Goal: Task Accomplishment & Management: Complete application form

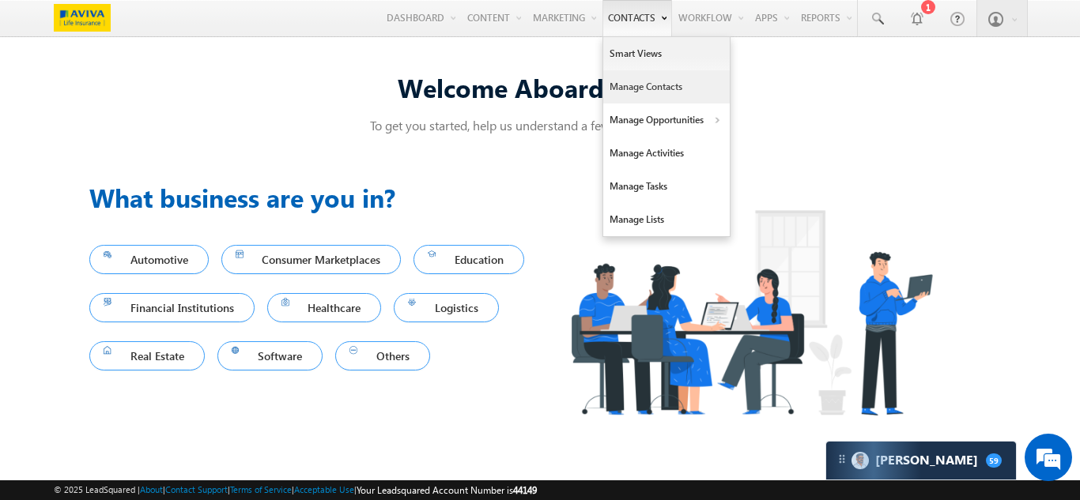
click at [641, 82] on link "Manage Contacts" at bounding box center [666, 86] width 126 height 33
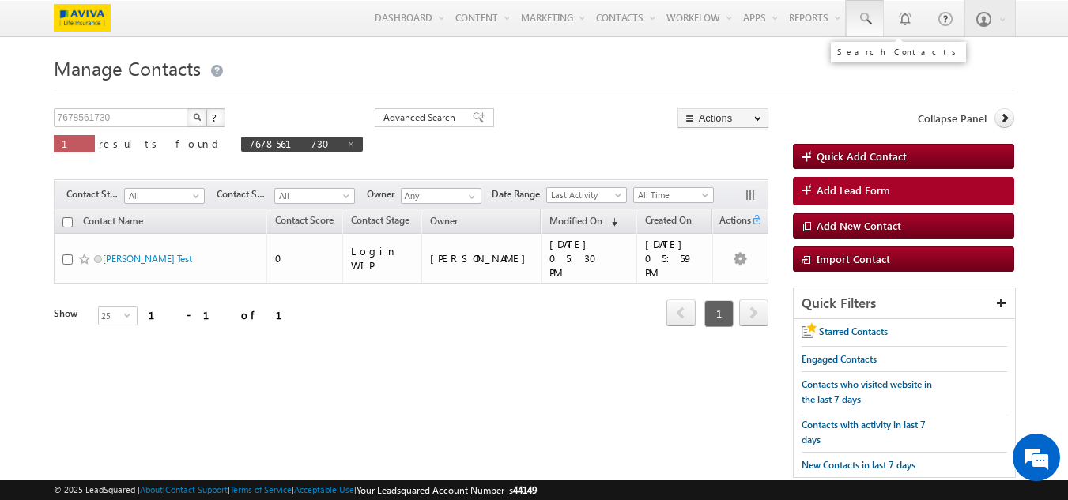
click at [872, 15] on span at bounding box center [865, 19] width 16 height 16
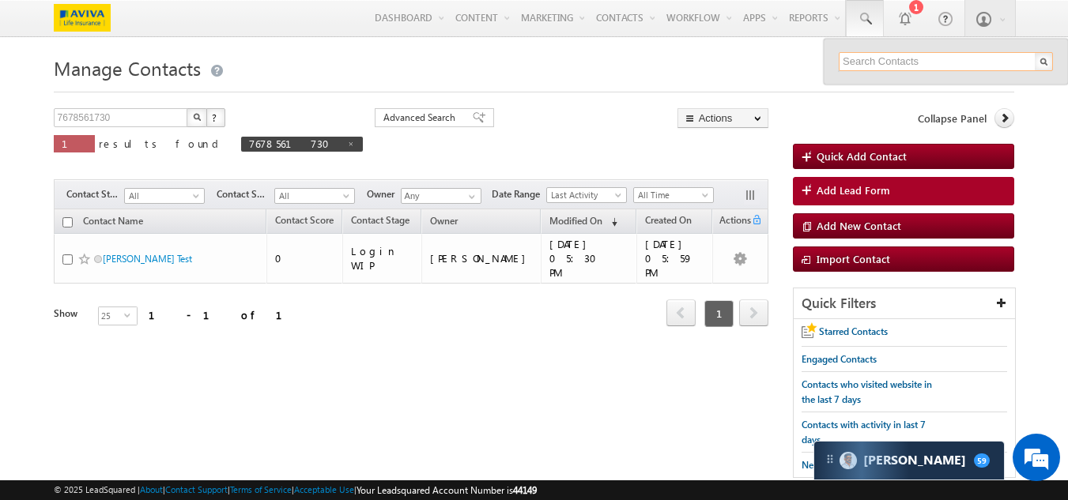
click at [858, 56] on input "text" at bounding box center [946, 61] width 214 height 19
paste input "Dlfcyberpark@987"
drag, startPoint x: 937, startPoint y: 58, endPoint x: 767, endPoint y: 81, distance: 171.5
click at [771, 81] on body "Menu Ankit Panwar Ankit .Panw ar+ls @aviv aindi a.com" at bounding box center [534, 327] width 1068 height 655
paste input "9002231891"
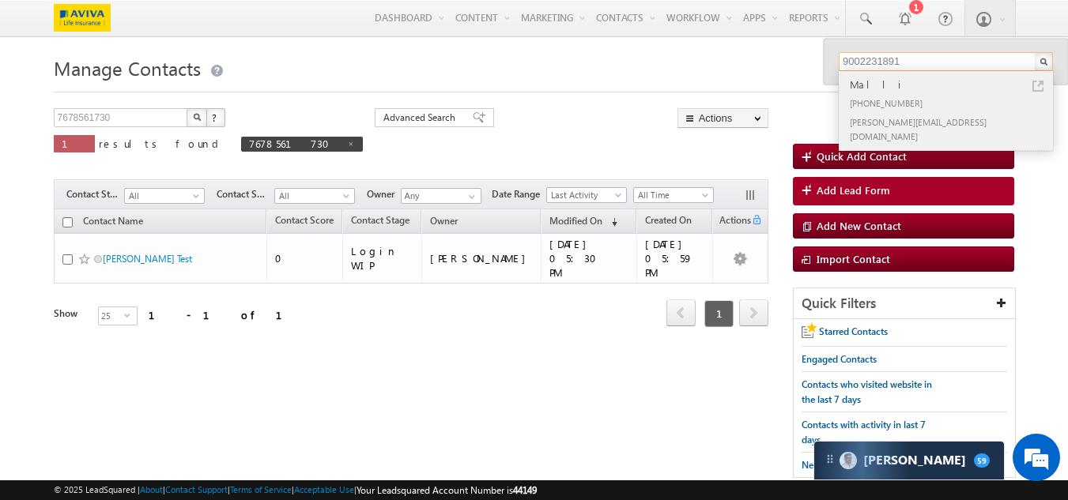
type input "9002231891"
click at [879, 96] on div "+91-9002231891" at bounding box center [952, 102] width 212 height 19
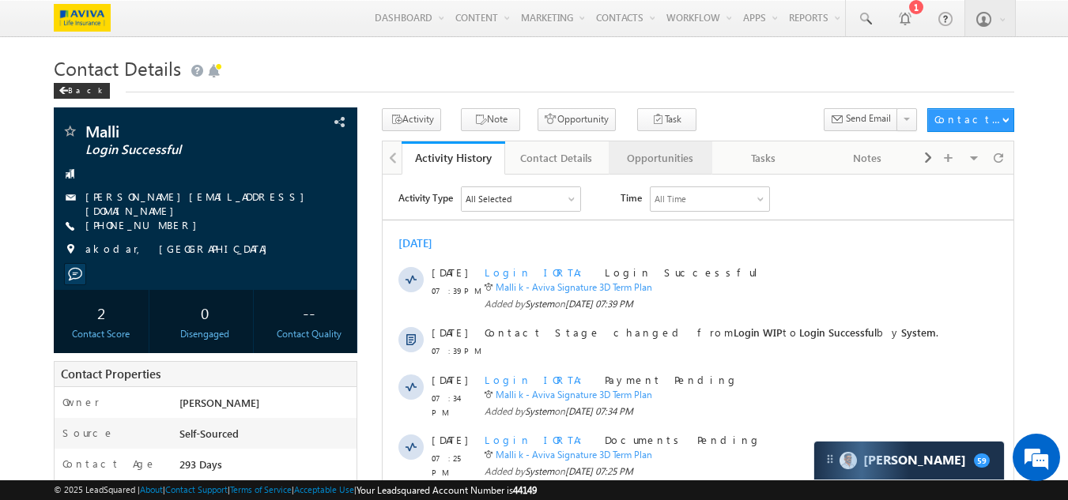
click at [673, 156] on div "Opportunities" at bounding box center [659, 158] width 77 height 19
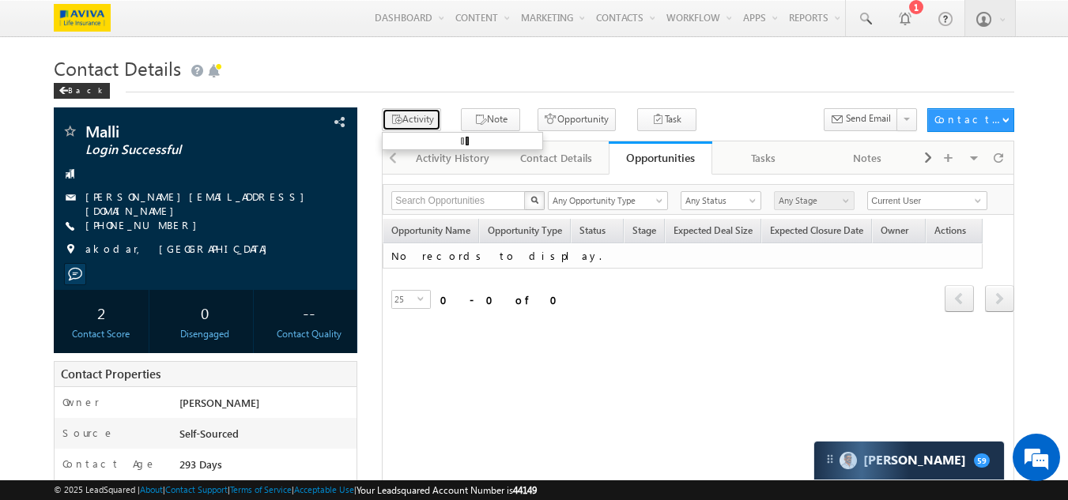
click at [417, 121] on button "Activity" at bounding box center [411, 119] width 59 height 23
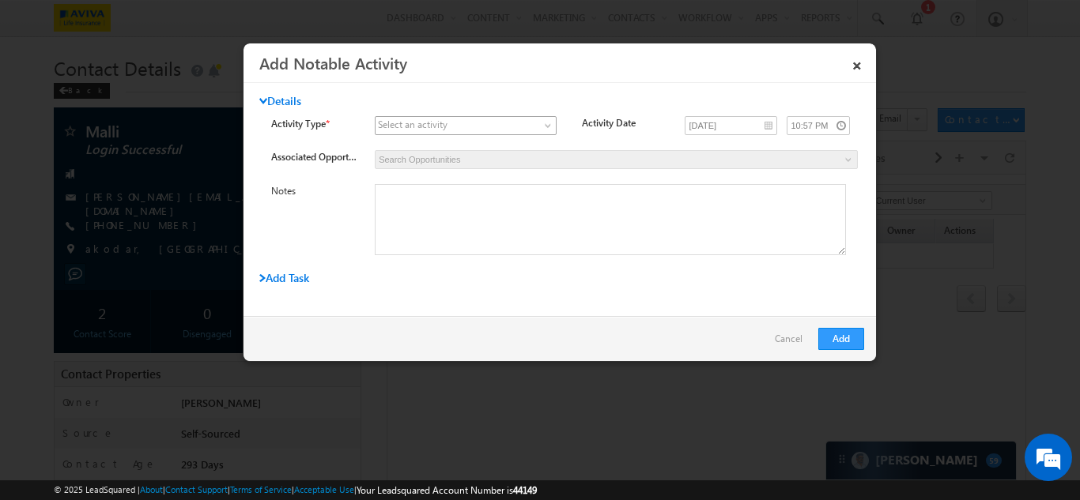
click at [465, 123] on span at bounding box center [455, 126] width 161 height 14
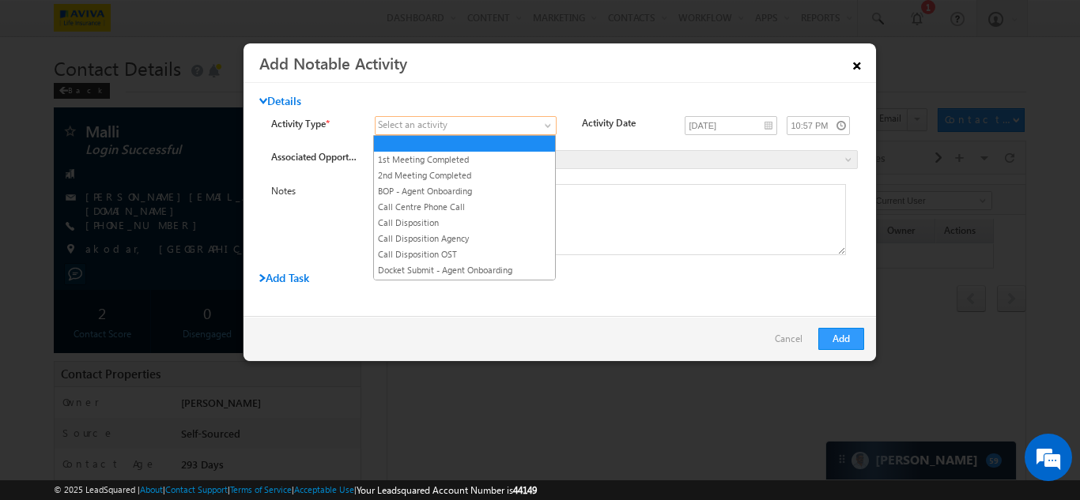
click at [847, 66] on link "×" at bounding box center [856, 63] width 27 height 28
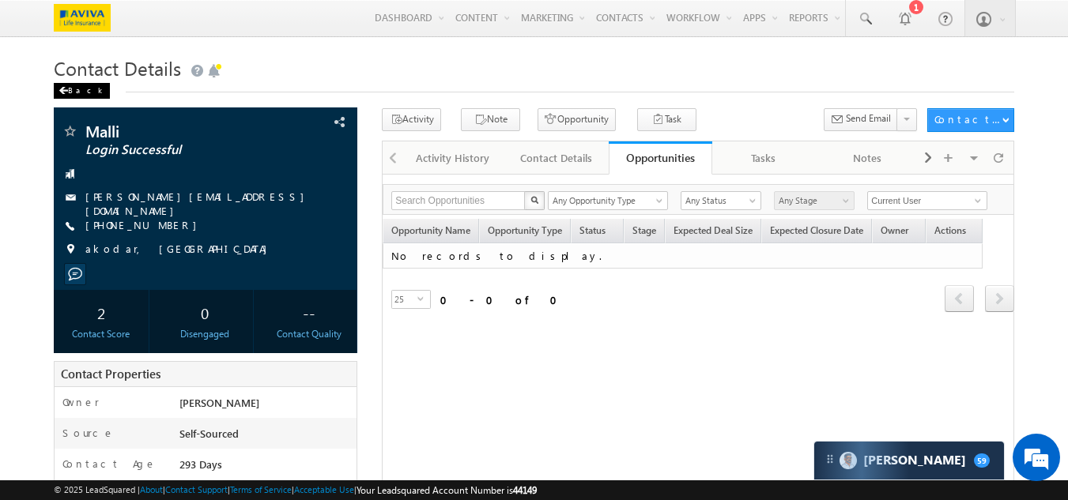
click at [60, 96] on div "Back" at bounding box center [82, 91] width 56 height 16
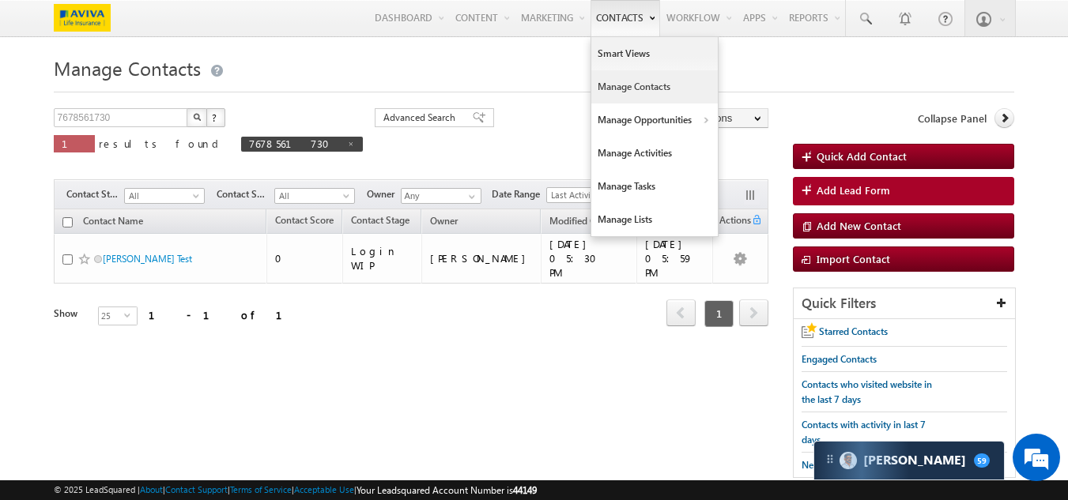
click at [595, 25] on link "Contacts" at bounding box center [625, 18] width 70 height 36
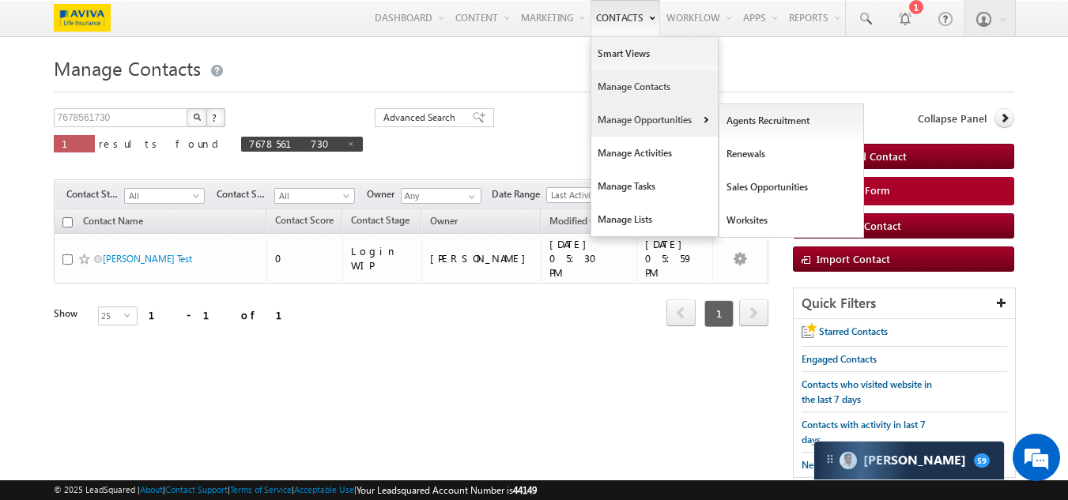
click at [610, 115] on link "Manage Opportunities" at bounding box center [654, 120] width 126 height 33
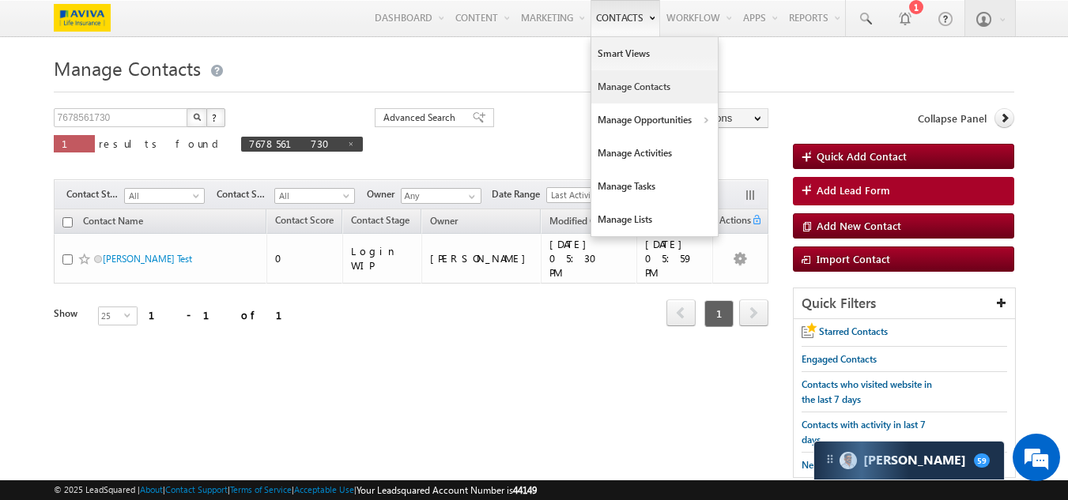
click at [618, 24] on link "Contacts" at bounding box center [625, 18] width 70 height 36
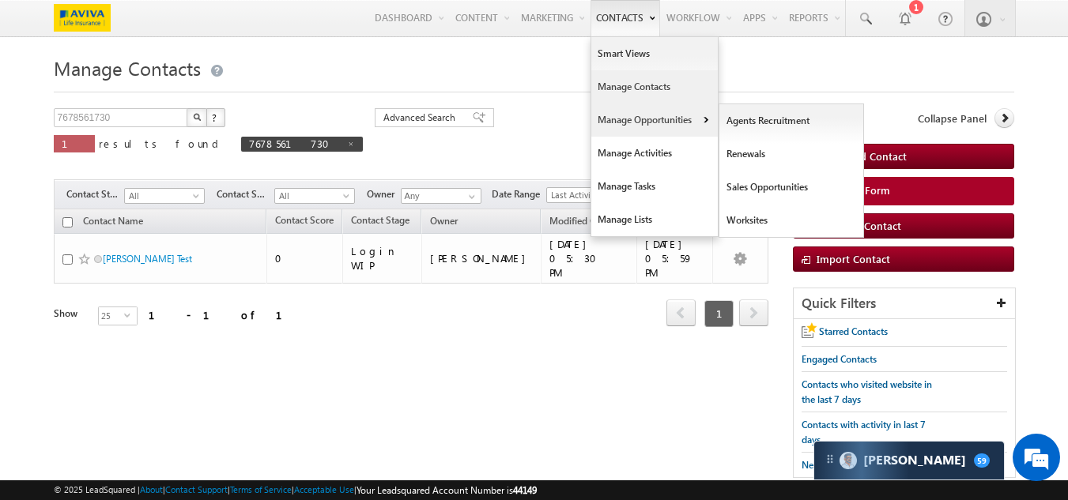
click at [628, 124] on link "Manage Opportunities" at bounding box center [654, 120] width 126 height 33
click at [773, 191] on link "Sales Opportunities" at bounding box center [791, 187] width 145 height 33
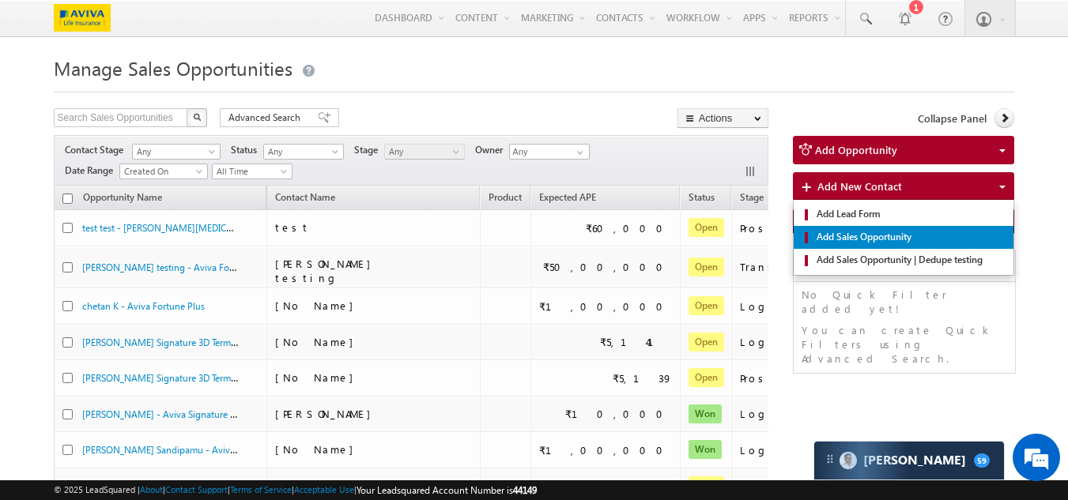
click at [852, 243] on span "Add Sales Opportunity" at bounding box center [909, 237] width 194 height 14
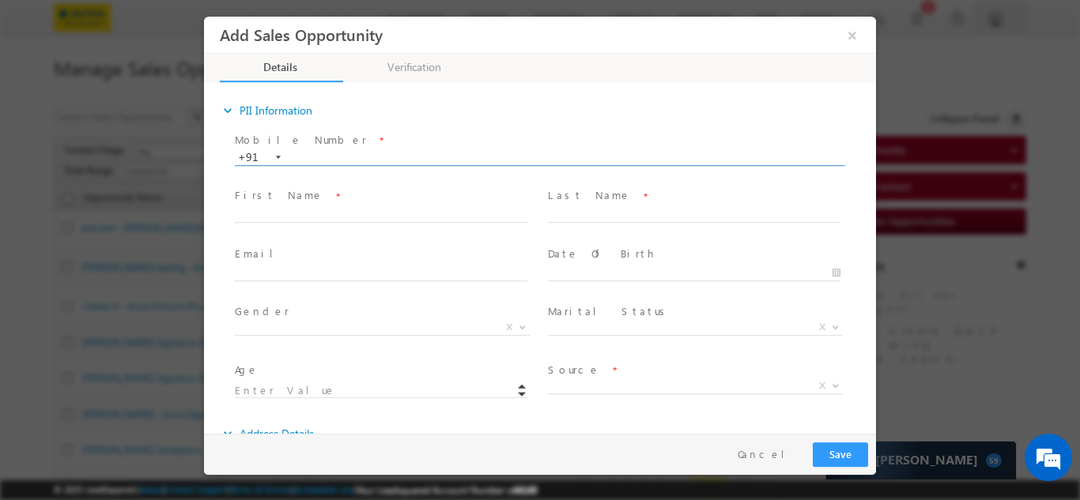
click at [313, 158] on input "text" at bounding box center [539, 157] width 608 height 16
paste input "9002231891"
type input "9002231891"
click at [357, 212] on div "Mobile Number * +91-9002231891 9002231891 +91 Please Note! First Name *" at bounding box center [548, 272] width 656 height 289
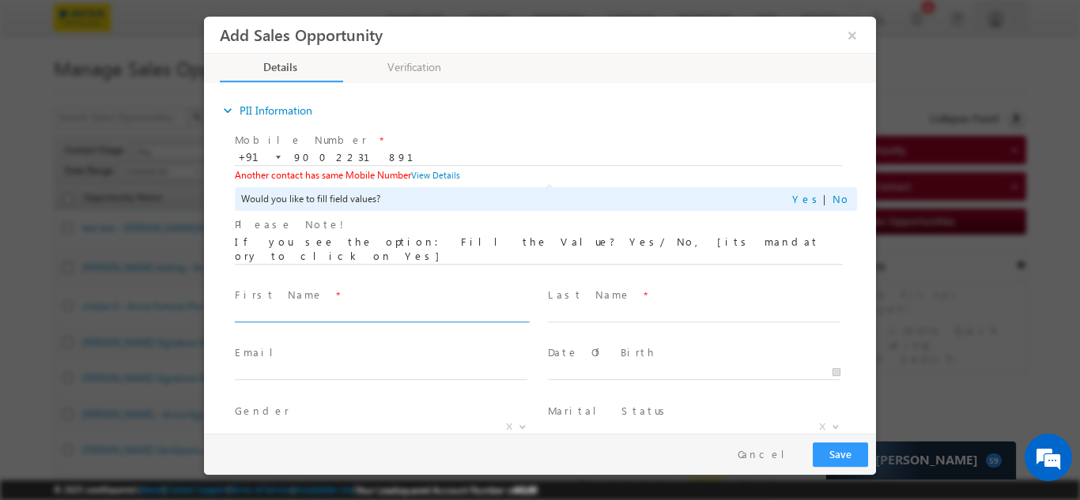
type input "Anvesh"
click at [806, 196] on link "Yes" at bounding box center [807, 197] width 31 height 13
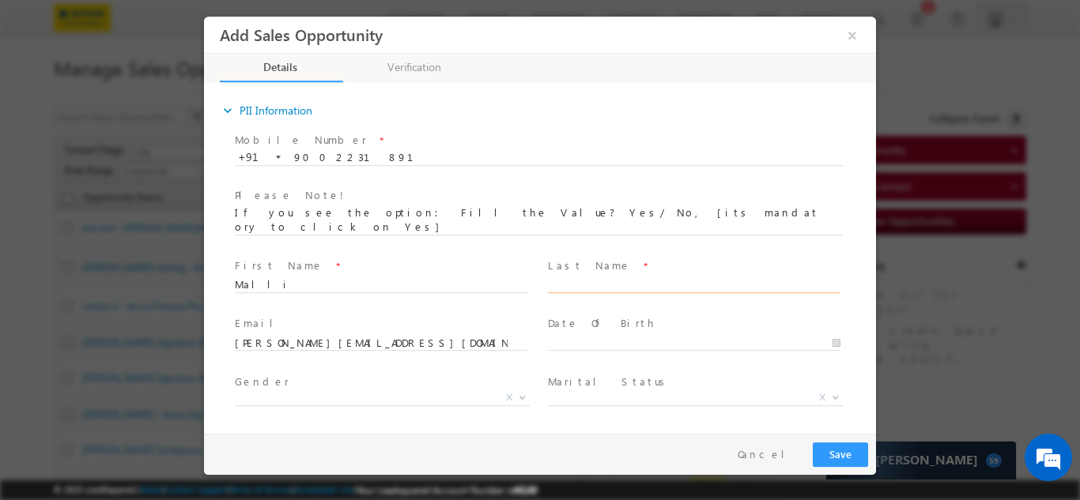
click at [593, 277] on input "text" at bounding box center [694, 285] width 292 height 16
type input "mahesh"
drag, startPoint x: 597, startPoint y: 258, endPoint x: 576, endPoint y: 327, distance: 72.5
click at [576, 335] on input "text" at bounding box center [694, 343] width 292 height 16
type input "09/30/2007"
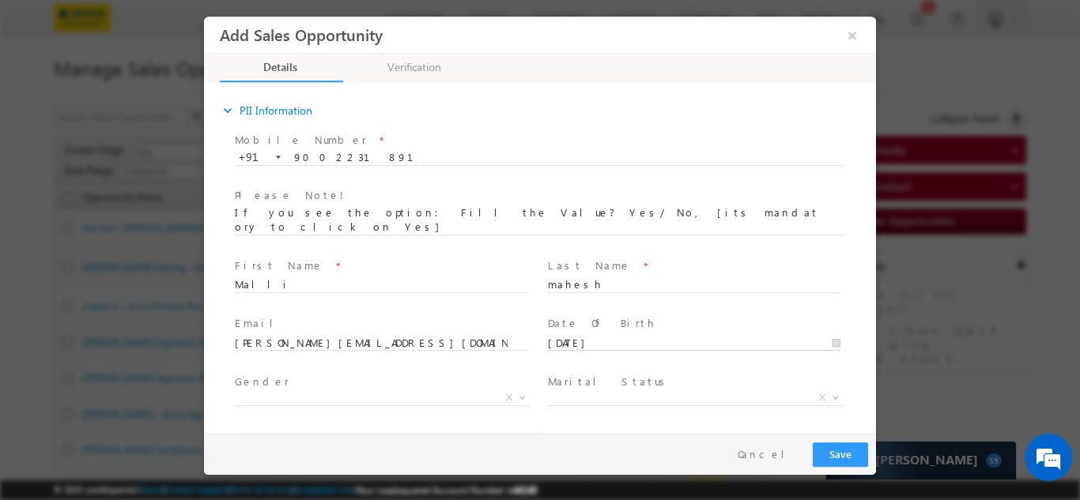
type input "18"
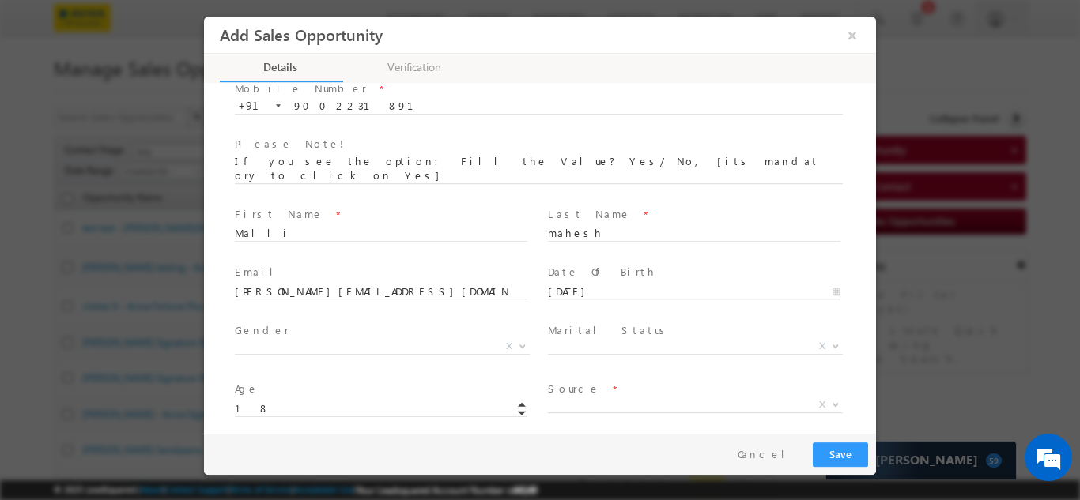
scroll to position [79, 0]
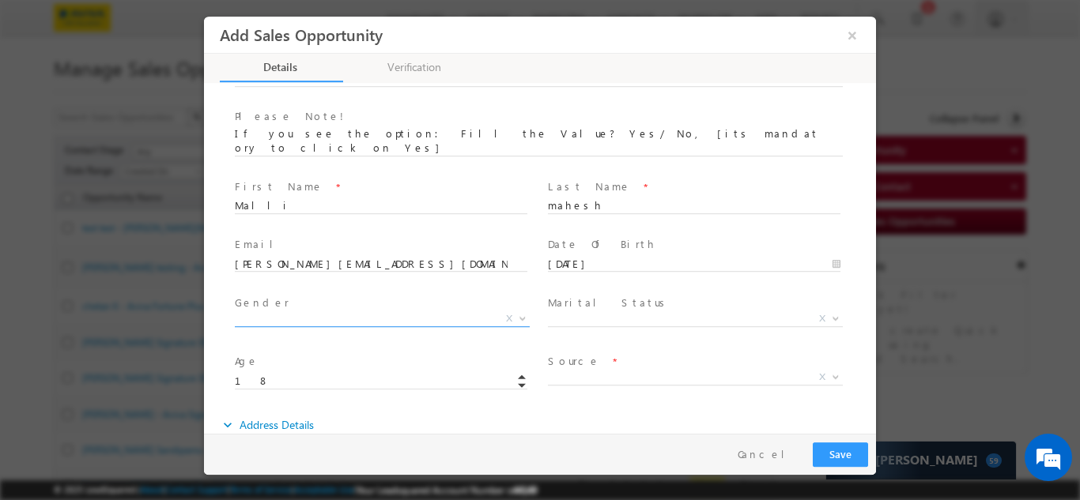
click at [311, 311] on span "X" at bounding box center [382, 319] width 295 height 16
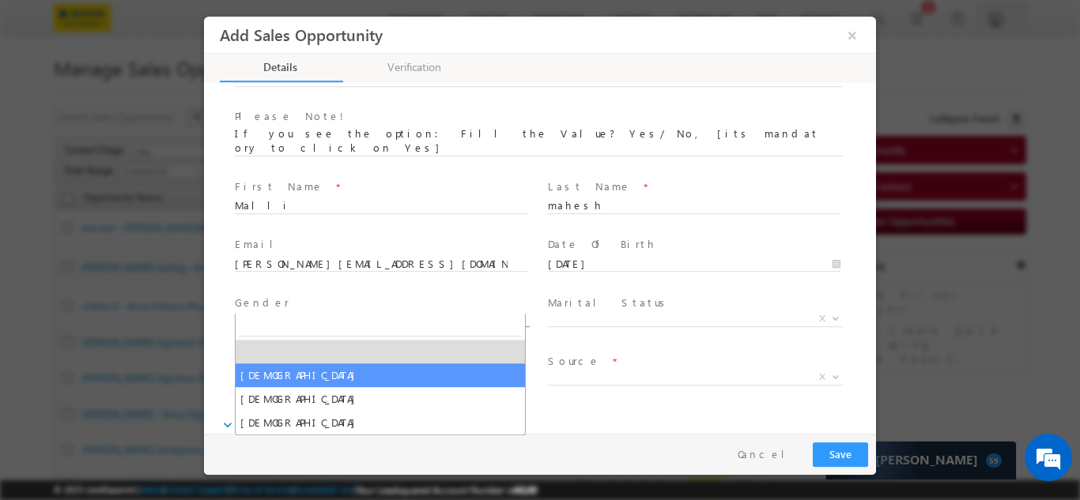
select select "Male"
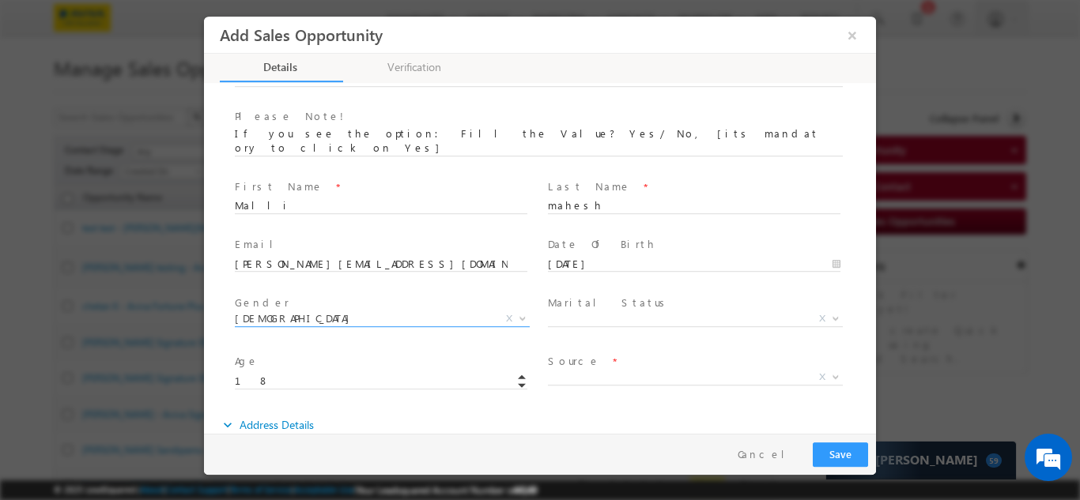
click at [535, 296] on div "Gender * Male Female Transgender Male X" at bounding box center [388, 312] width 307 height 36
drag, startPoint x: 582, startPoint y: 296, endPoint x: 588, endPoint y: 303, distance: 9.0
click at [583, 311] on span "X" at bounding box center [695, 319] width 295 height 16
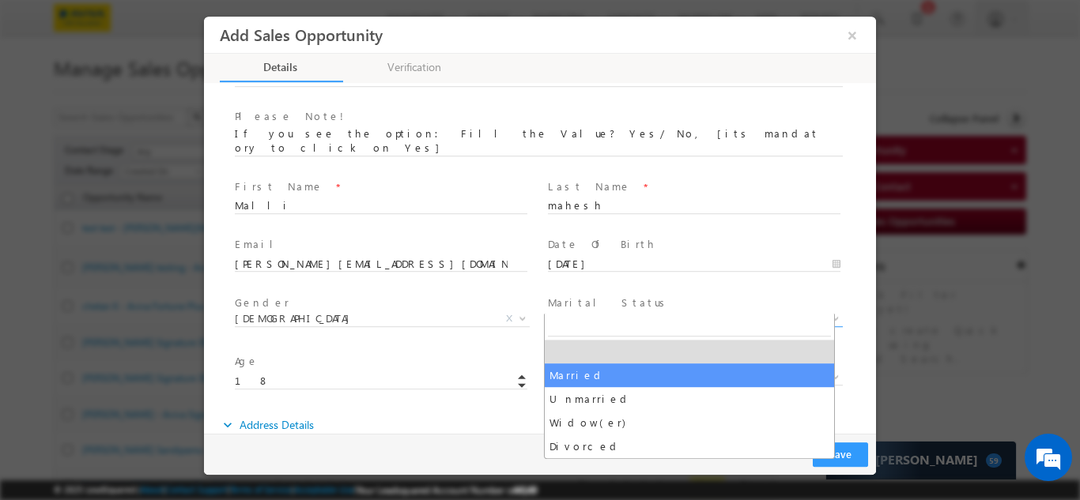
select select "Married"
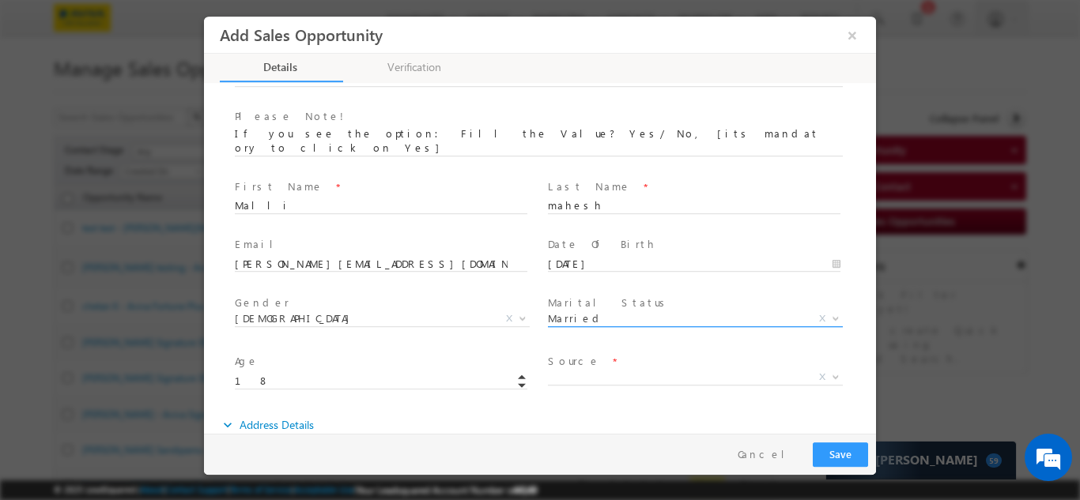
click at [574, 311] on span "Married" at bounding box center [676, 318] width 257 height 14
click at [582, 257] on body "Add Sales Opportunity × Details 18% Completed" at bounding box center [540, 224] width 672 height 417
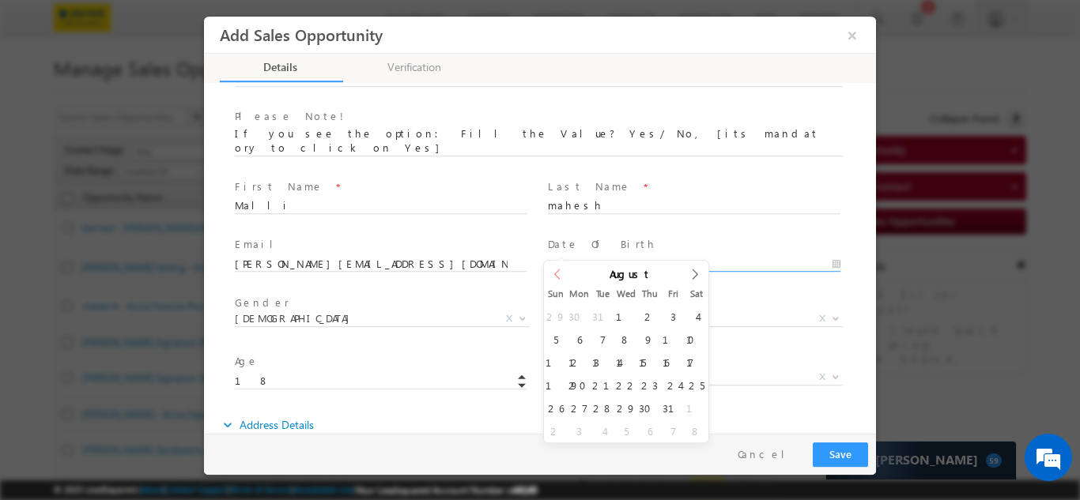
click at [557, 277] on icon at bounding box center [557, 273] width 11 height 11
click at [634, 281] on input "2007" at bounding box center [626, 287] width 100 height 13
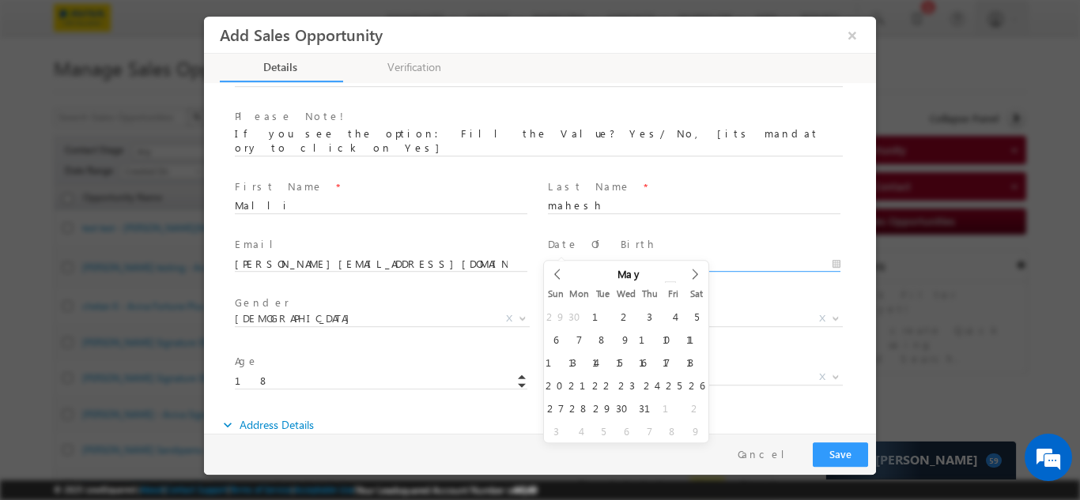
click at [665, 287] on span at bounding box center [670, 290] width 11 height 6
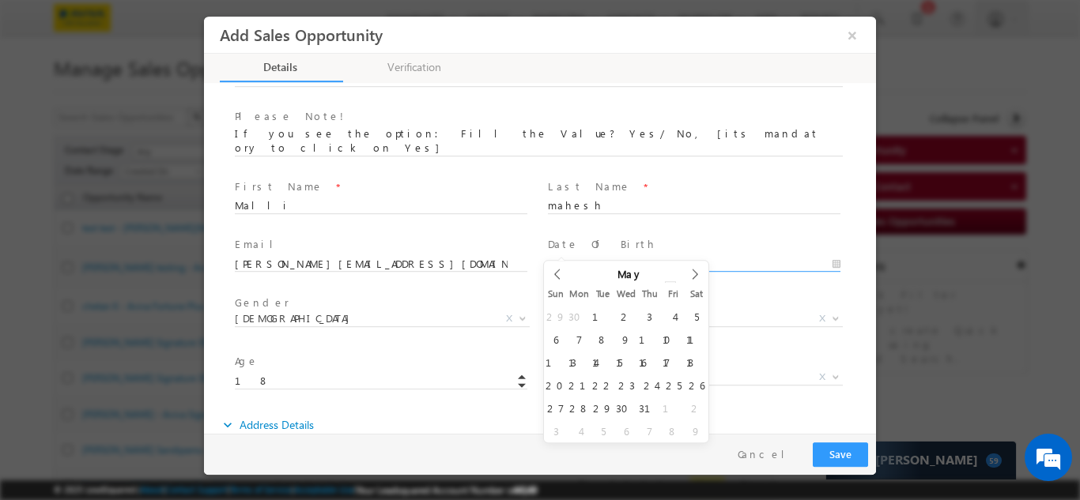
click at [665, 287] on span at bounding box center [670, 290] width 11 height 6
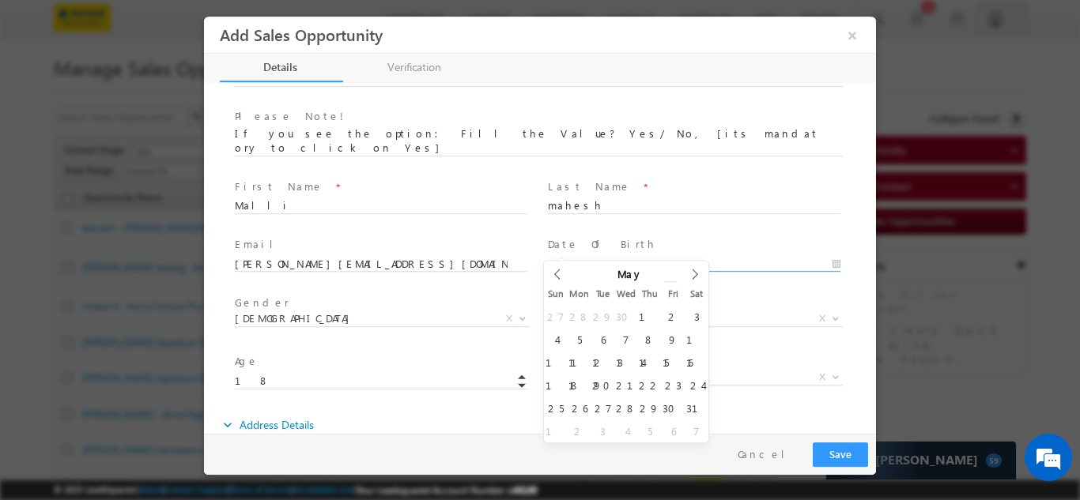
click at [665, 287] on span at bounding box center [670, 290] width 11 height 6
type input "1995"
click at [665, 281] on span at bounding box center [670, 284] width 11 height 6
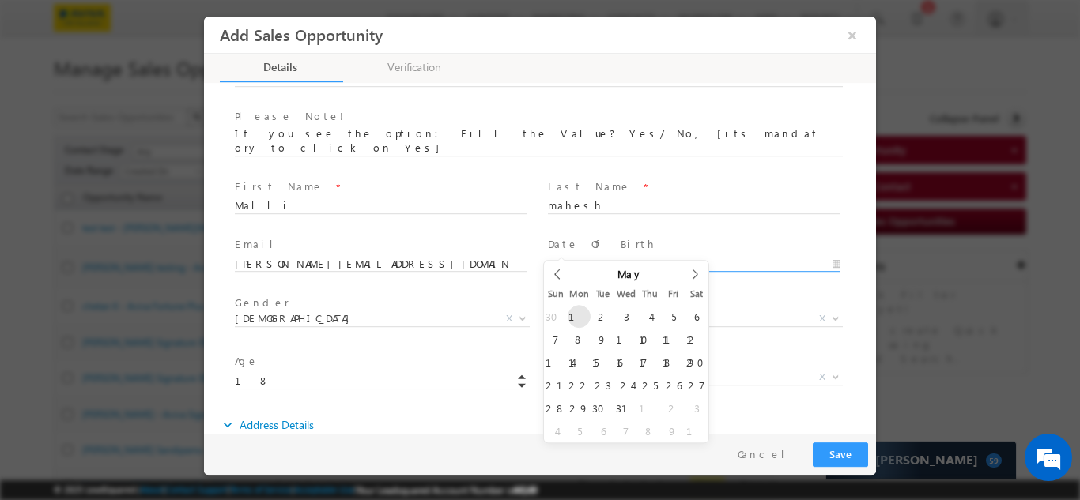
type input "05/01/1995"
type input "30"
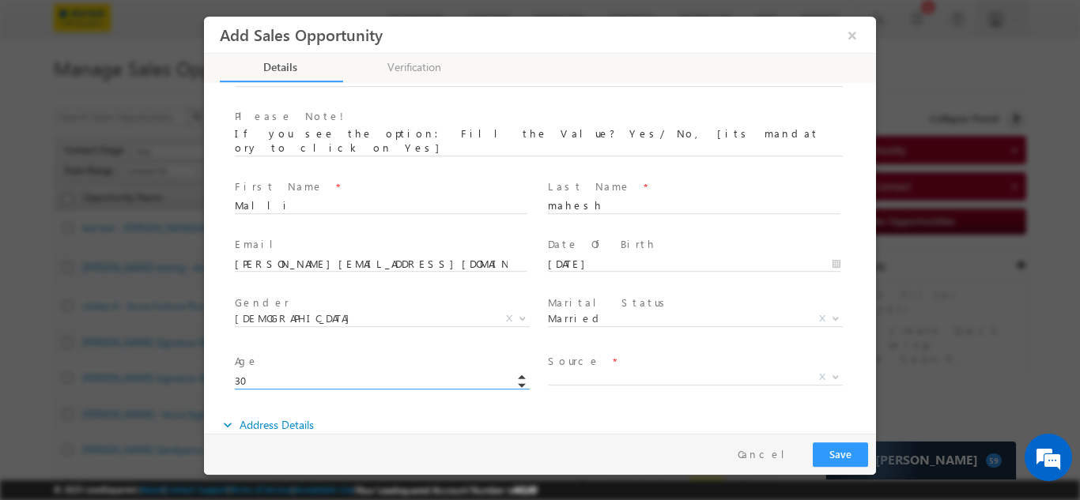
click at [394, 373] on input "30" at bounding box center [381, 381] width 292 height 16
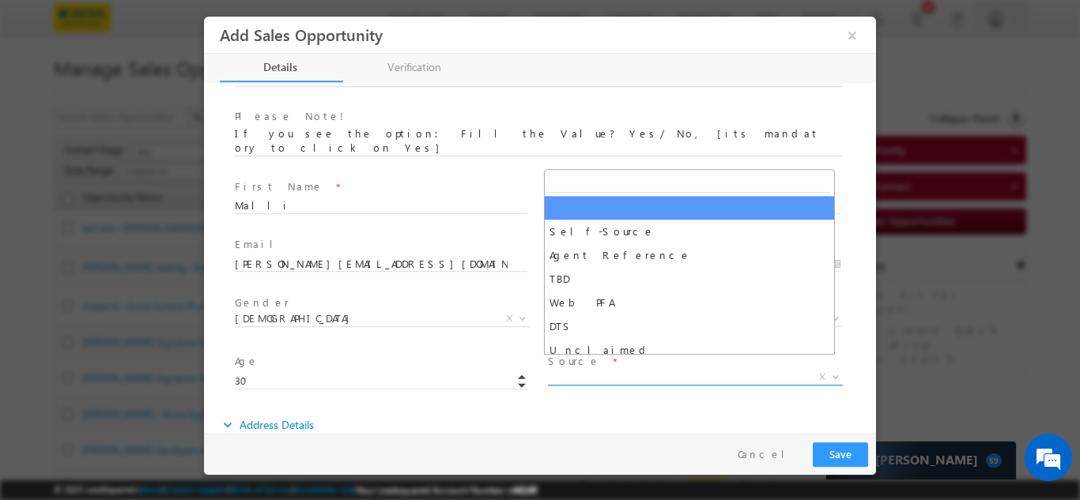
click at [571, 369] on span "X" at bounding box center [695, 377] width 295 height 16
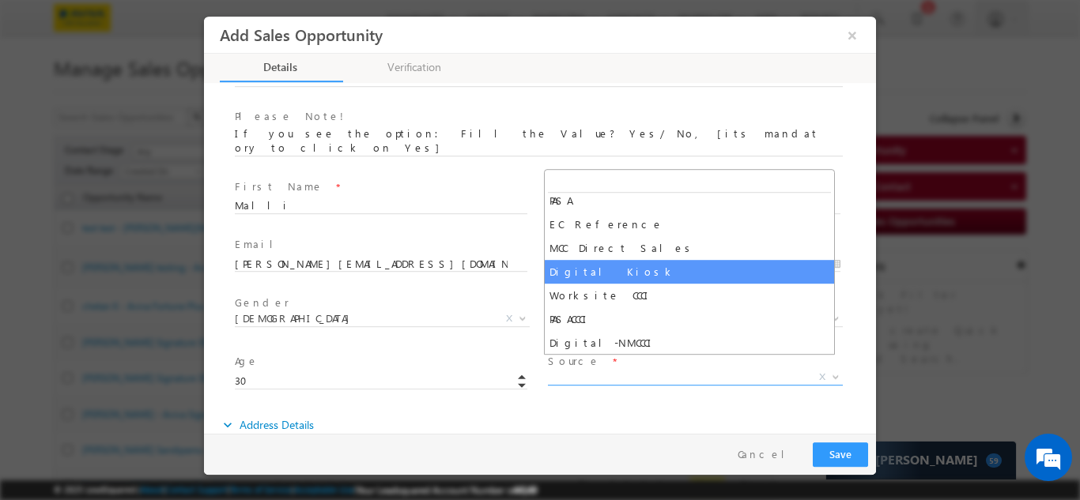
scroll to position [316, 0]
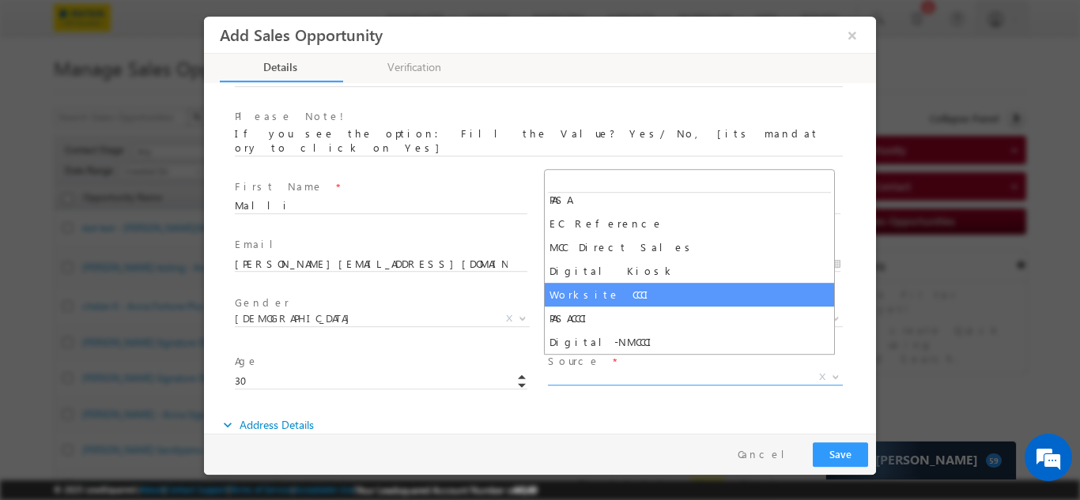
select select "Worksite CCCI"
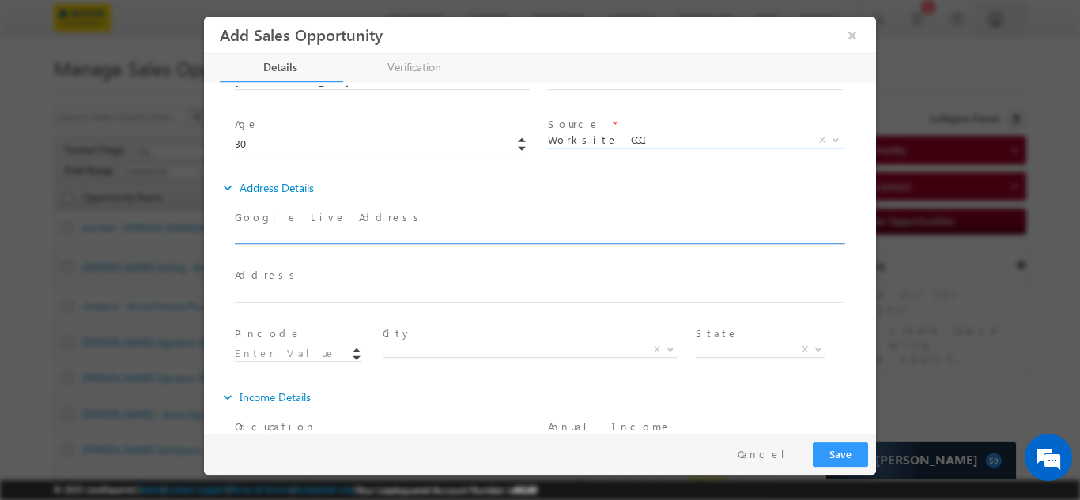
click at [303, 228] on input "text" at bounding box center [539, 236] width 608 height 16
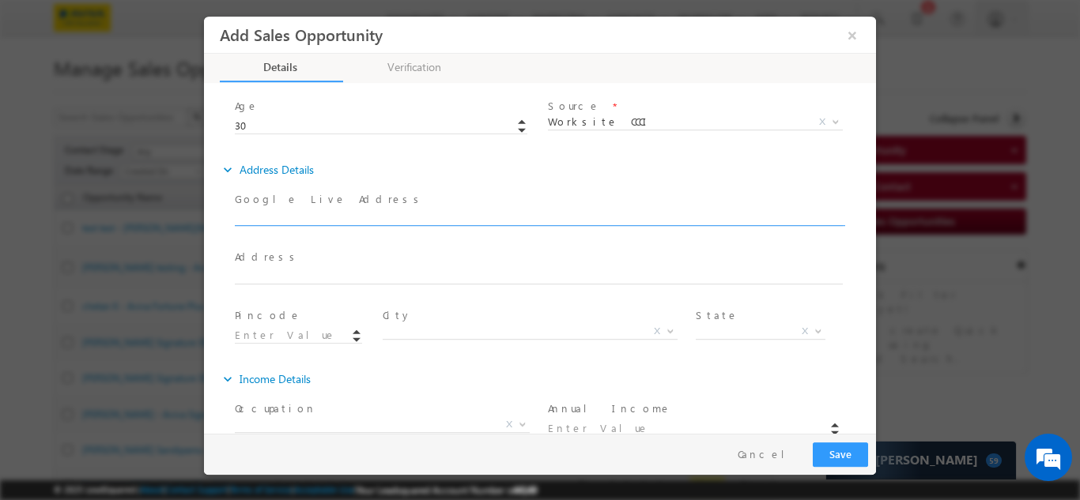
scroll to position [349, 0]
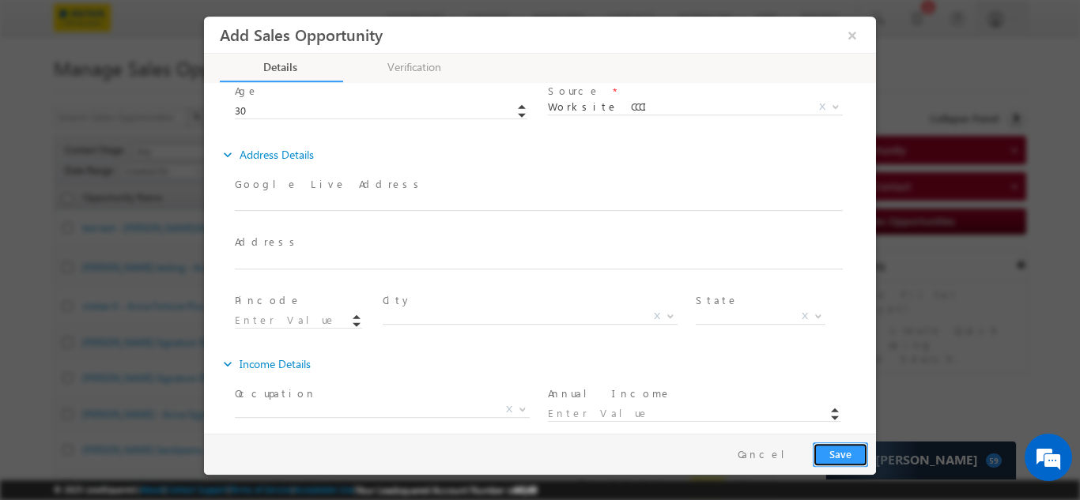
click at [861, 448] on button "Save" at bounding box center [839, 454] width 55 height 24
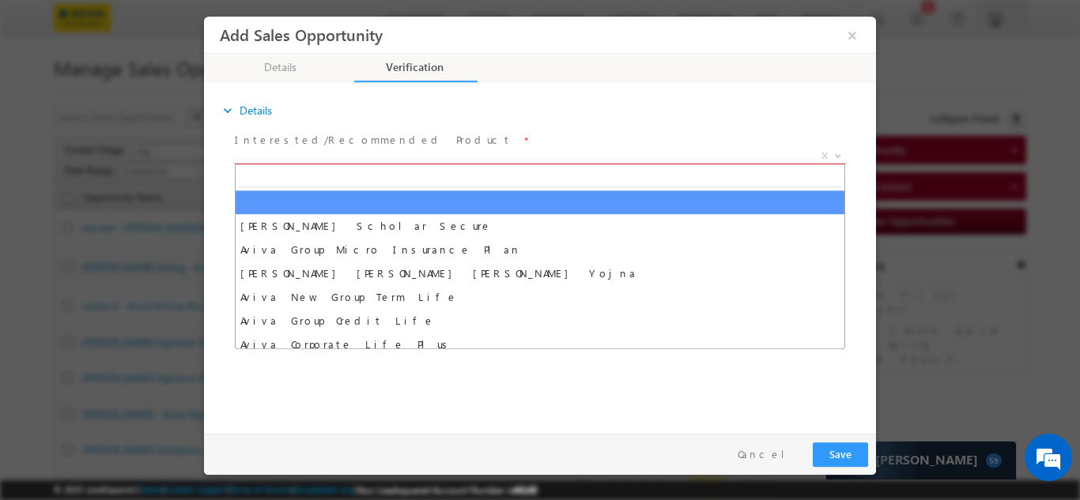
click at [361, 154] on span "X" at bounding box center [540, 156] width 610 height 16
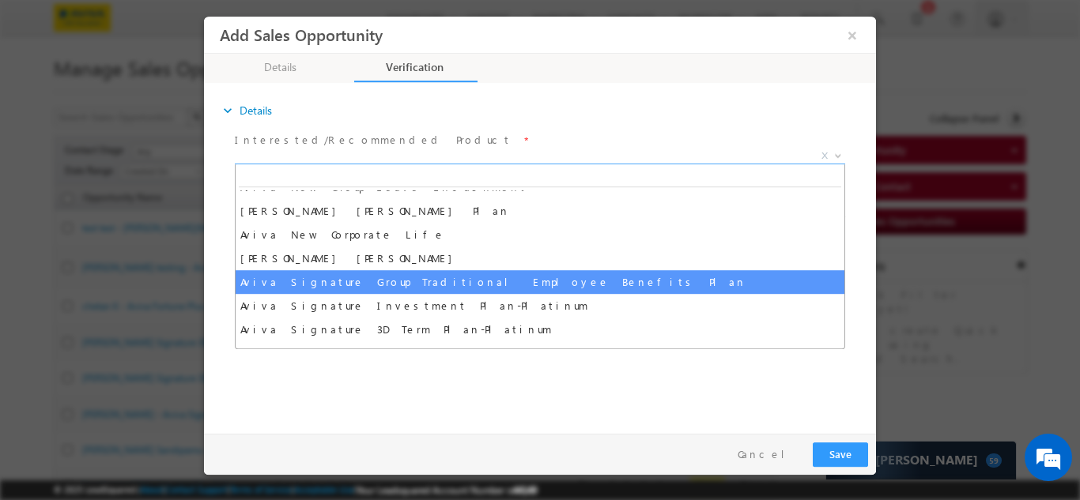
scroll to position [1027, 0]
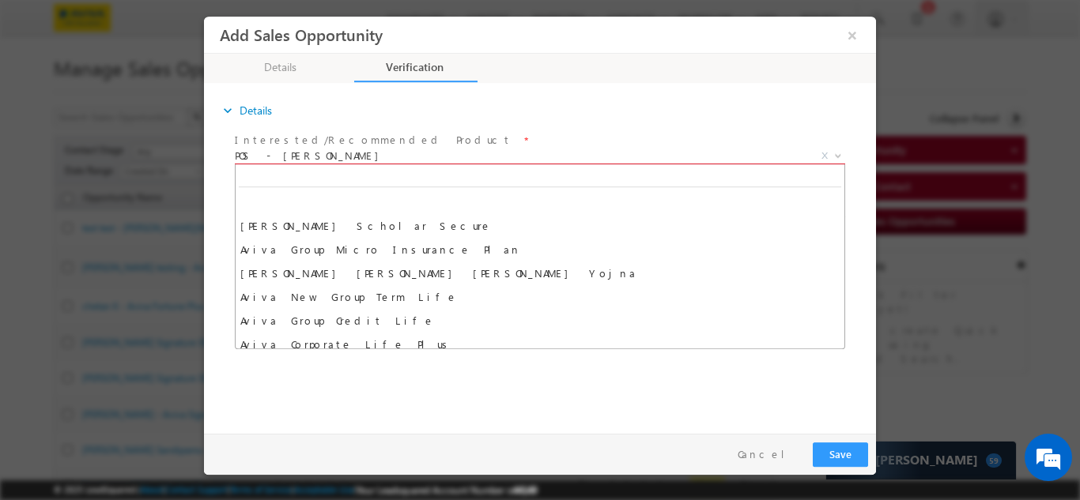
click at [360, 156] on span "POS - Aviva Dhan Surksha" at bounding box center [521, 155] width 572 height 14
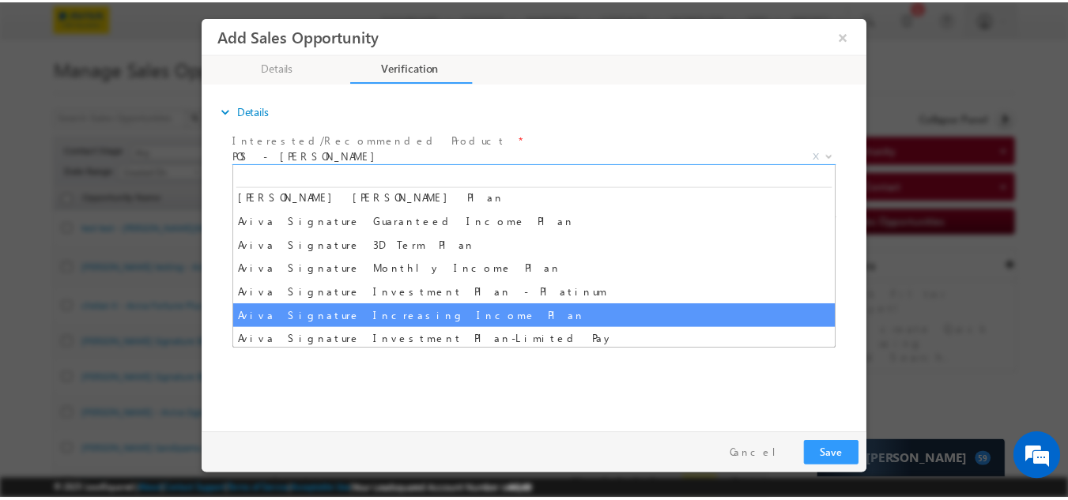
scroll to position [640, 0]
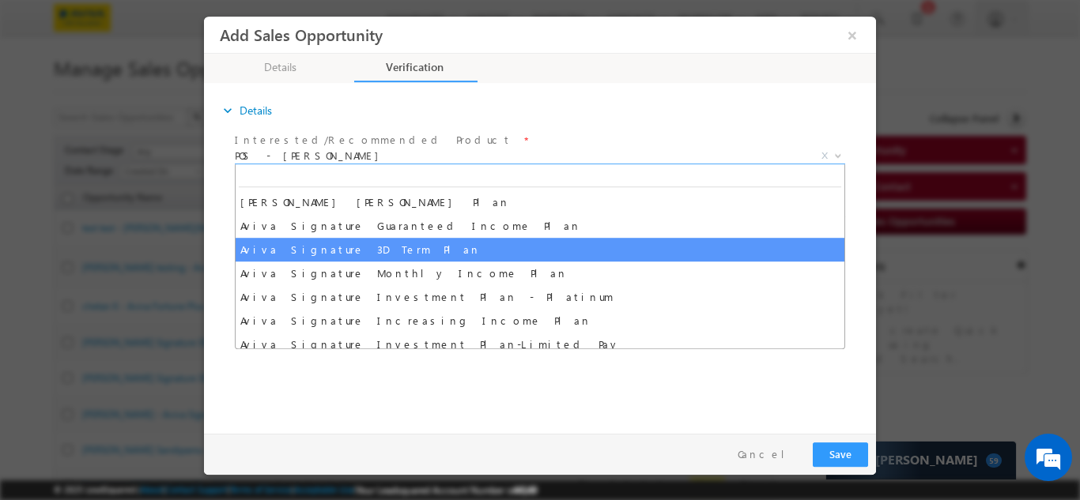
select select "Aviva Signature 3D Term Plan"
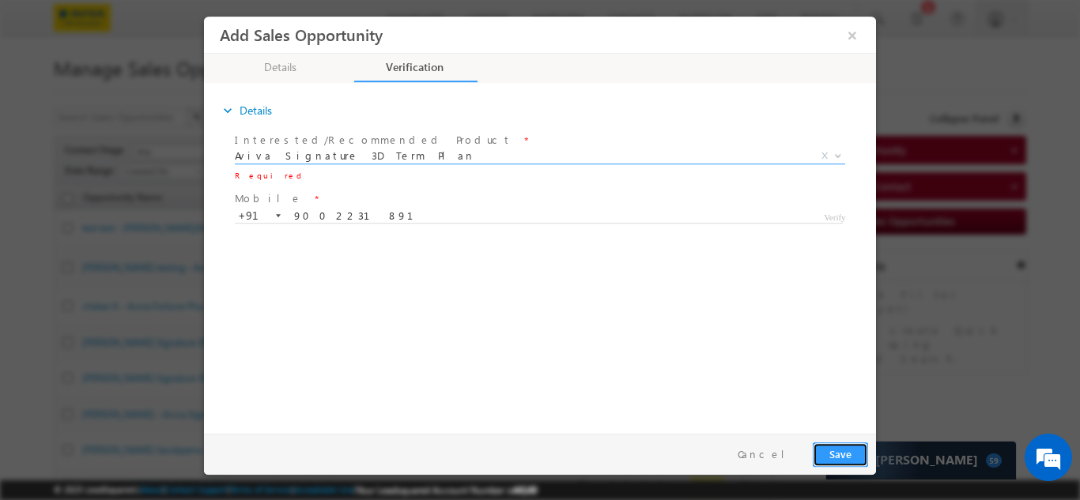
click at [814, 454] on button "Save" at bounding box center [839, 454] width 55 height 24
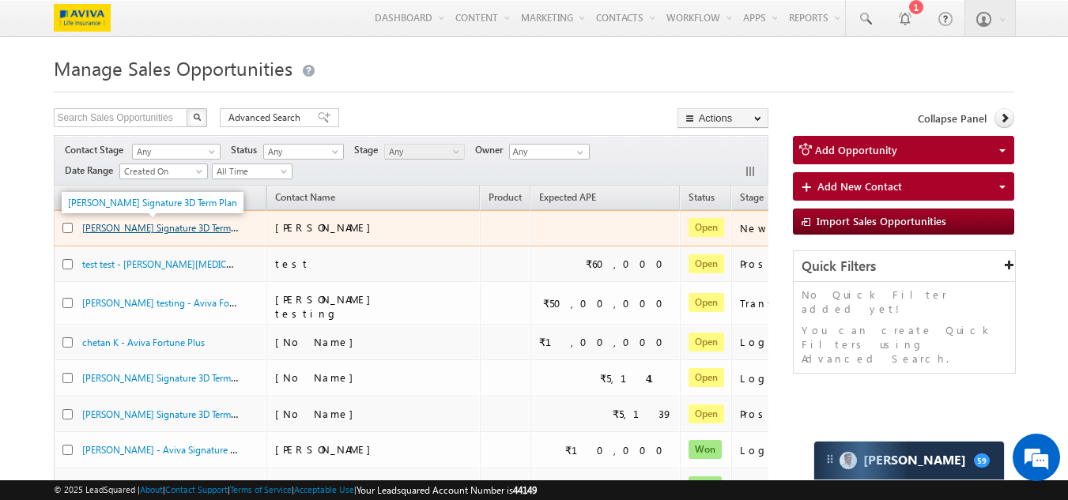
click at [133, 232] on link "[PERSON_NAME] Signature 3D Term Plan" at bounding box center [166, 226] width 169 height 13
click at [164, 222] on link "[PERSON_NAME] Signature 3D Term Plan" at bounding box center [166, 226] width 169 height 13
